Goal: Entertainment & Leisure: Consume media (video, audio)

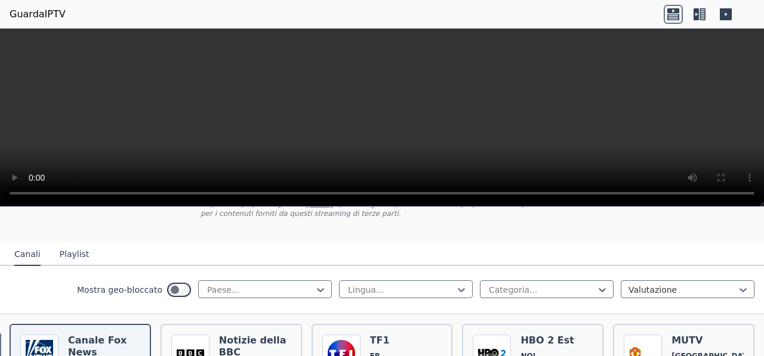
scroll to position [119, 0]
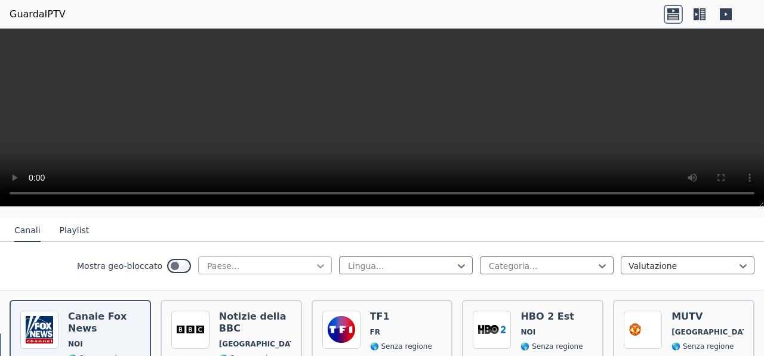
click at [315, 268] on icon at bounding box center [321, 266] width 12 height 12
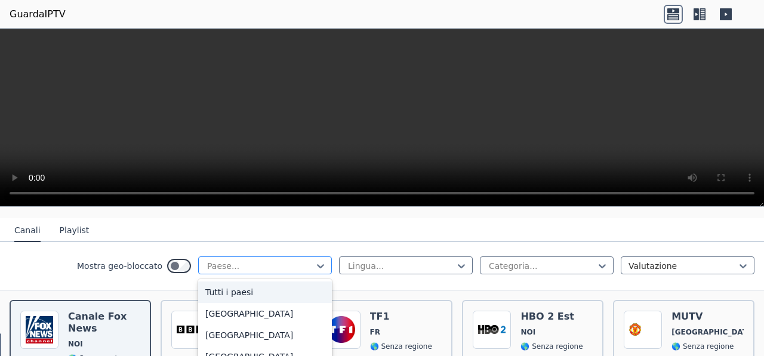
click at [250, 264] on div at bounding box center [260, 266] width 109 height 12
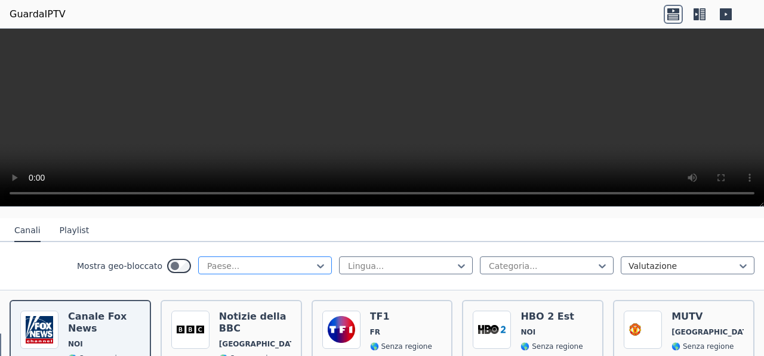
type input "*"
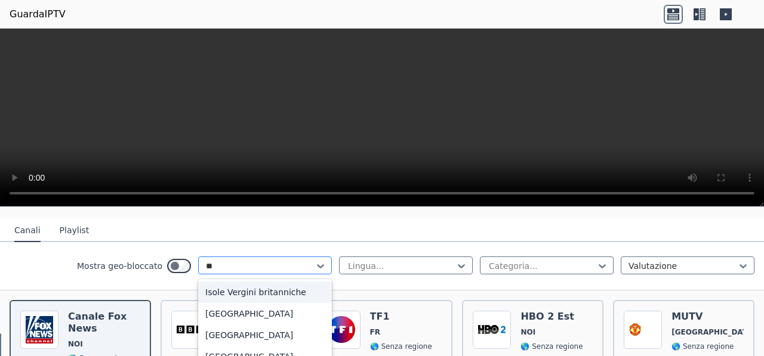
type input "***"
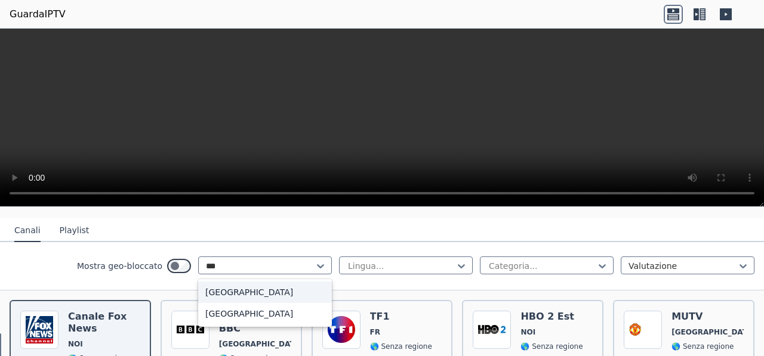
click at [225, 295] on div "[GEOGRAPHIC_DATA]" at bounding box center [265, 292] width 134 height 21
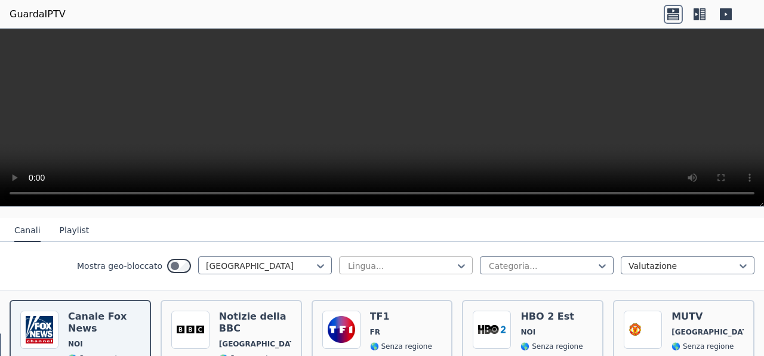
click at [418, 263] on div at bounding box center [401, 266] width 109 height 12
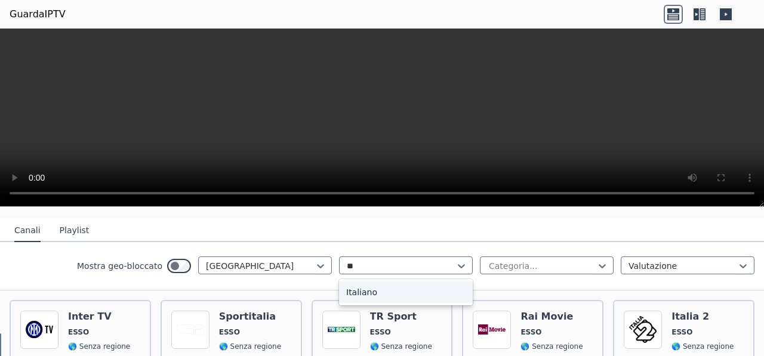
type input "***"
click at [368, 295] on div "Italiano" at bounding box center [406, 292] width 134 height 21
click at [596, 261] on icon at bounding box center [602, 266] width 12 height 12
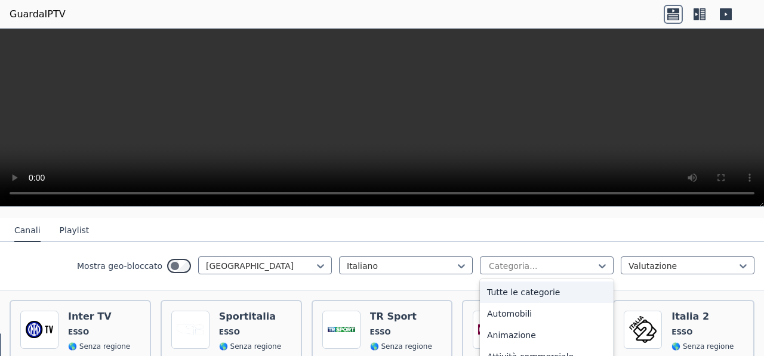
click at [552, 288] on div "Tutte le categorie" at bounding box center [547, 292] width 134 height 21
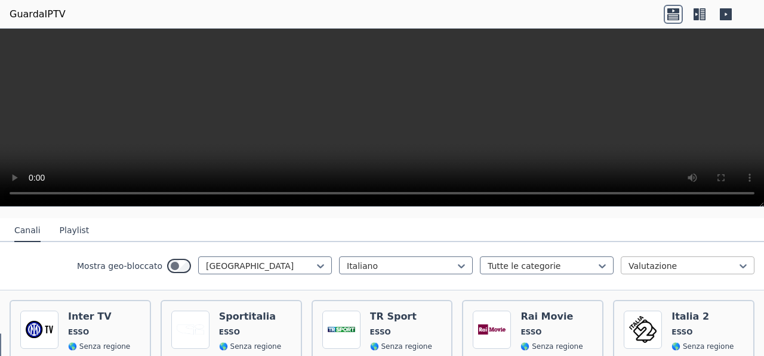
click at [703, 266] on div at bounding box center [683, 266] width 109 height 12
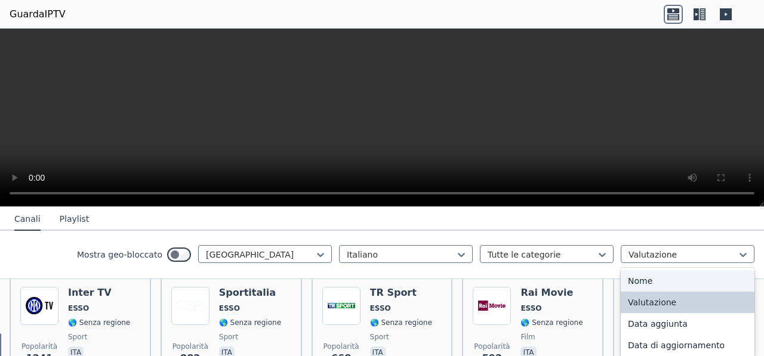
scroll to position [167, 0]
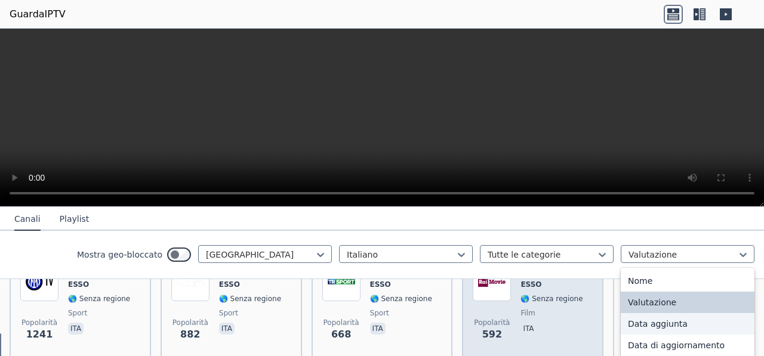
click at [501, 301] on div "Popolarità 592" at bounding box center [492, 306] width 38 height 86
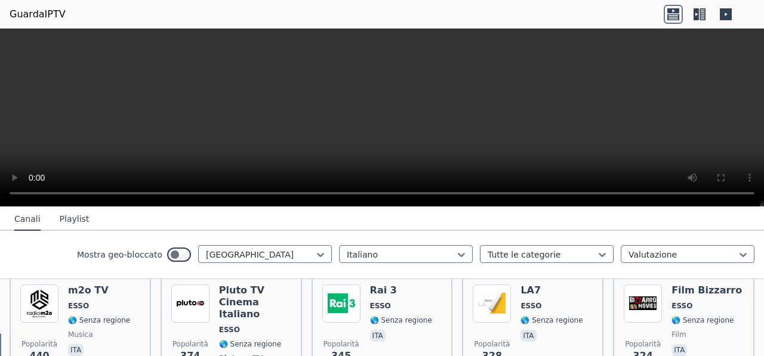
scroll to position [287, 0]
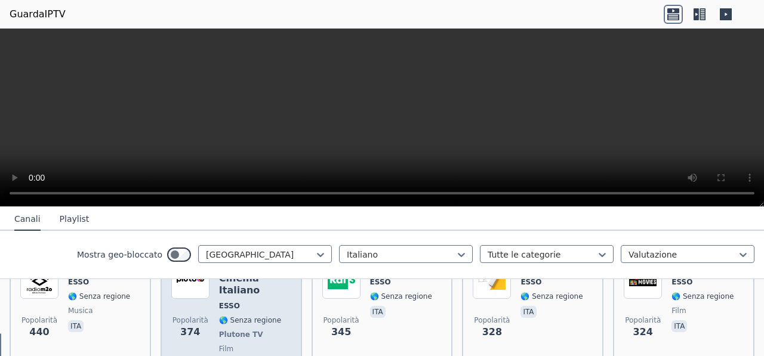
click at [242, 301] on div "Pluto TV Cinema Italiano ESSO 🌎 Senza regione Plutone TV film ita" at bounding box center [255, 317] width 72 height 112
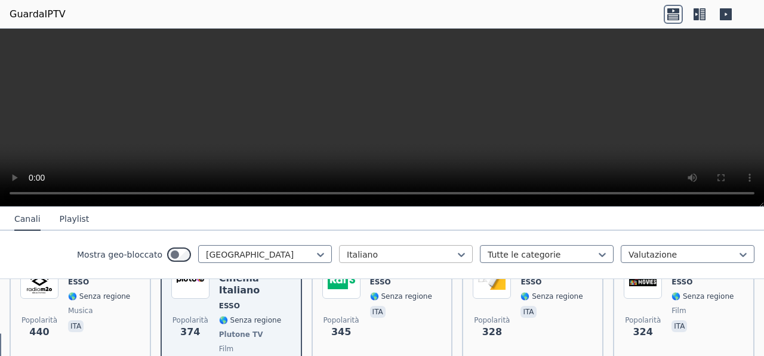
click at [429, 254] on div at bounding box center [401, 255] width 109 height 12
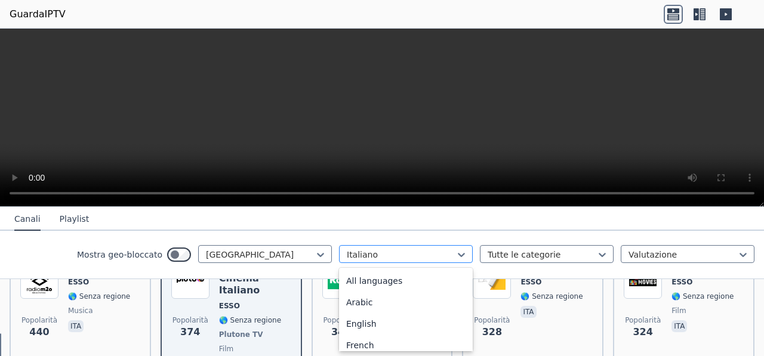
scroll to position [282, 0]
click at [429, 254] on div at bounding box center [401, 255] width 109 height 12
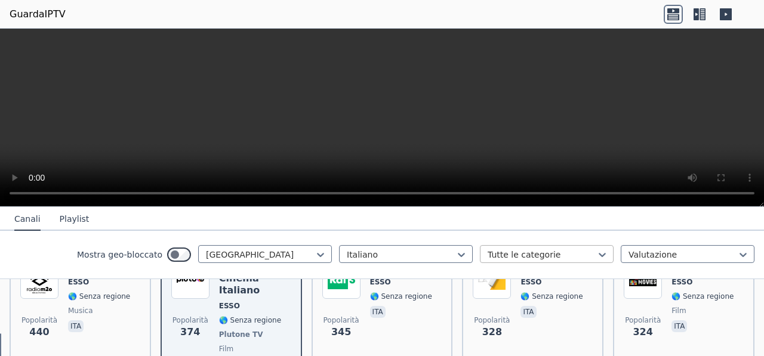
click at [497, 259] on div at bounding box center [542, 255] width 109 height 12
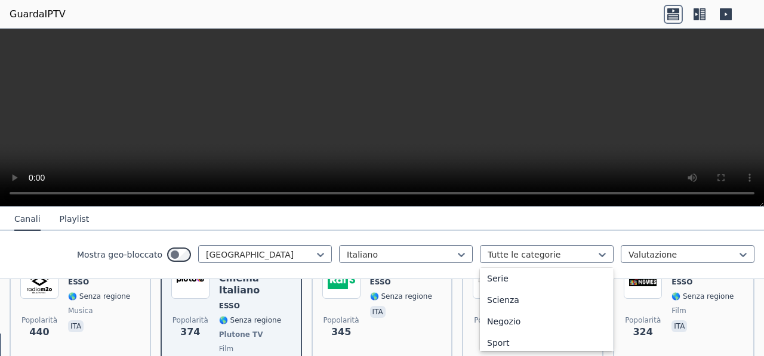
scroll to position [478, 0]
click at [487, 315] on font "Sport" at bounding box center [498, 320] width 23 height 10
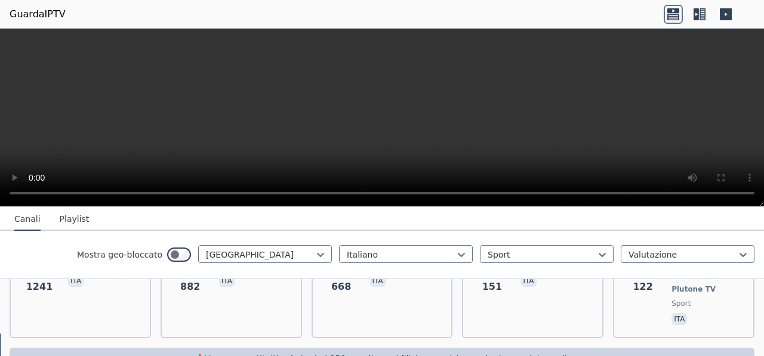
scroll to position [235, 0]
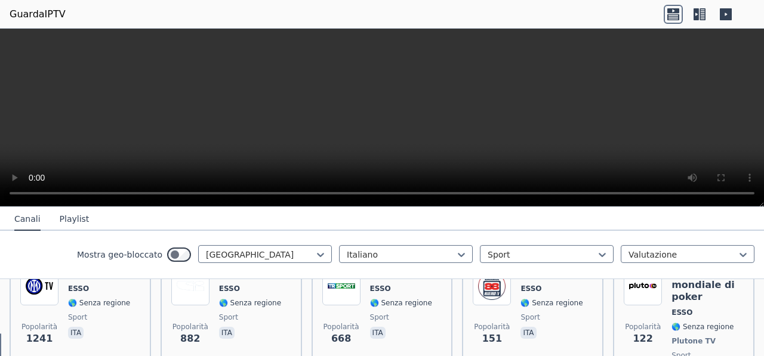
scroll to position [139, 0]
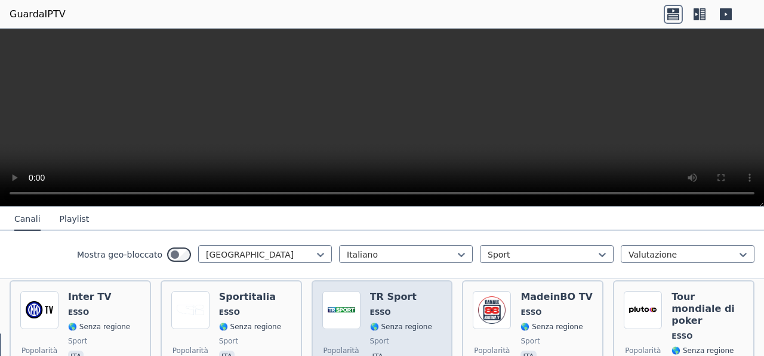
click at [395, 299] on font "TR Sport" at bounding box center [393, 296] width 47 height 11
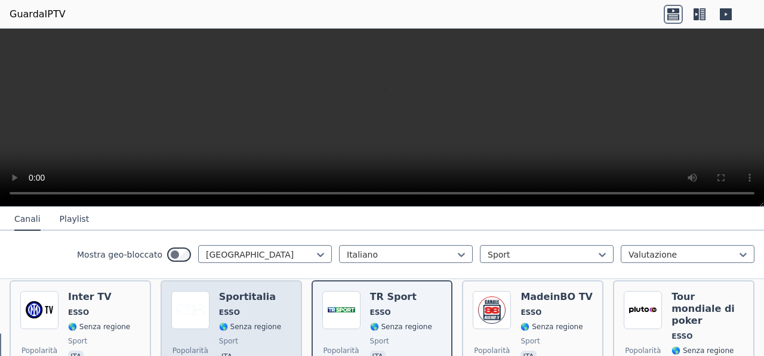
click at [245, 323] on font "🌎 Senza regione" at bounding box center [250, 327] width 62 height 8
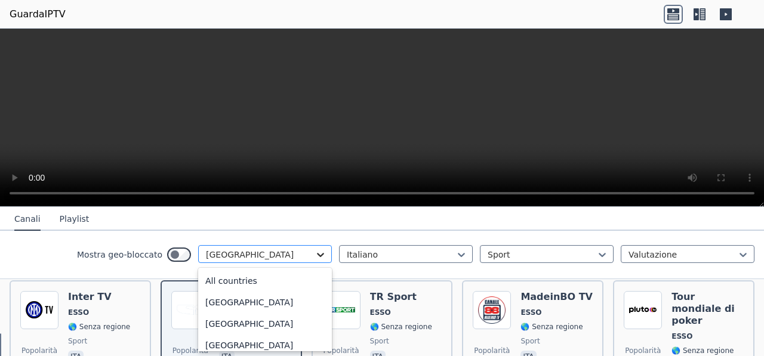
click at [315, 250] on icon at bounding box center [321, 255] width 12 height 12
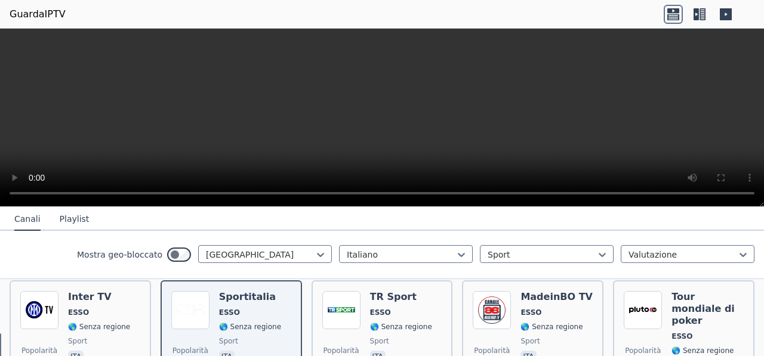
drag, startPoint x: 309, startPoint y: 4, endPoint x: 30, endPoint y: 8, distance: 278.8
click at [30, 8] on font "GuardaIPTV" at bounding box center [38, 13] width 56 height 11
click at [21, 223] on font "Canali" at bounding box center [27, 219] width 26 height 10
click at [63, 221] on font "Playlist" at bounding box center [75, 219] width 30 height 10
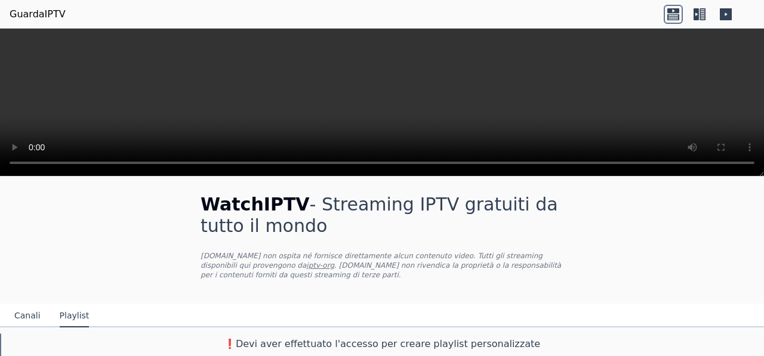
scroll to position [5, 0]
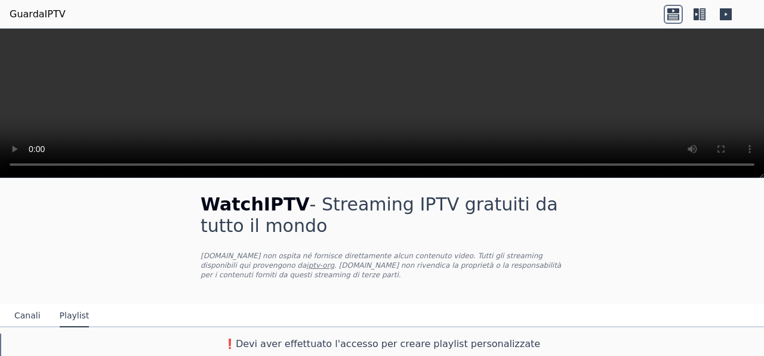
click at [744, 177] on div at bounding box center [382, 104] width 764 height 150
click at [696, 17] on icon at bounding box center [696, 14] width 5 height 12
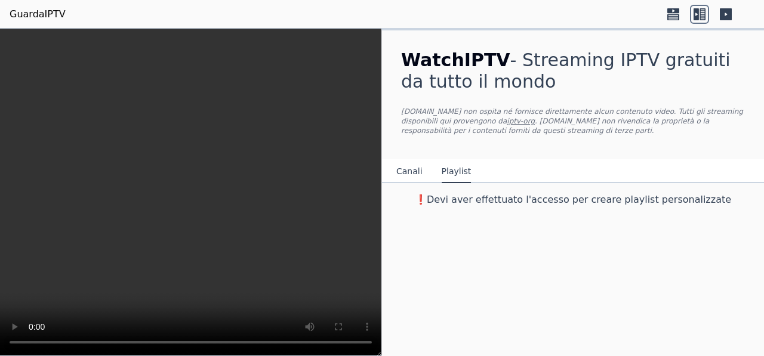
scroll to position [0, 0]
click at [674, 16] on icon at bounding box center [673, 17] width 12 height 6
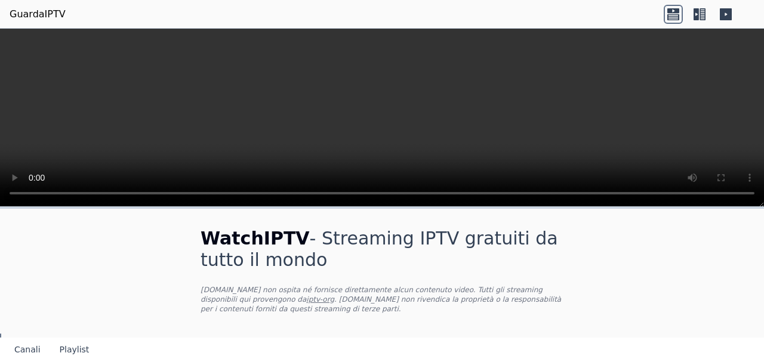
click at [696, 16] on icon at bounding box center [696, 14] width 5 height 12
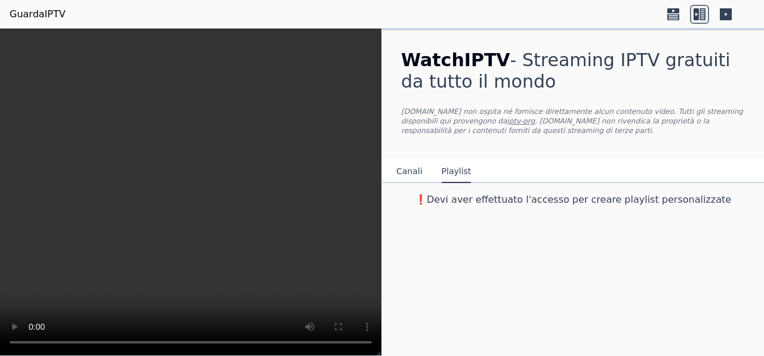
click at [727, 13] on icon at bounding box center [726, 14] width 12 height 12
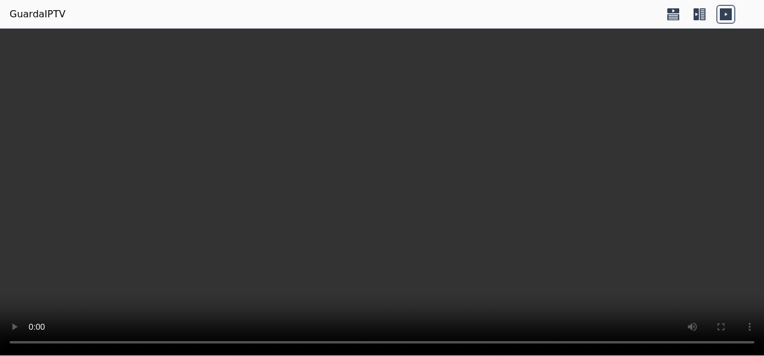
click at [693, 16] on icon at bounding box center [699, 14] width 19 height 19
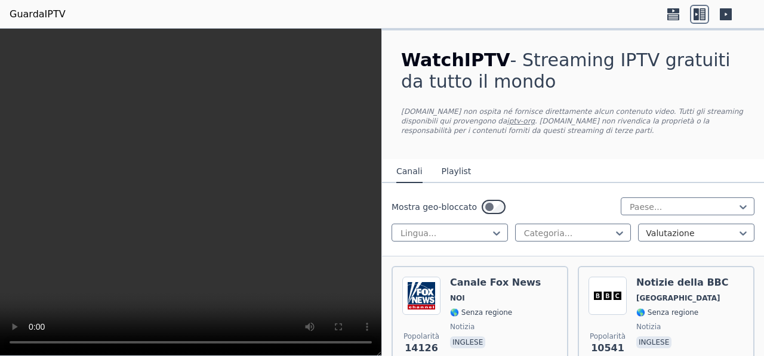
click at [77, 44] on video at bounding box center [190, 193] width 381 height 328
